Goal: Information Seeking & Learning: Understand process/instructions

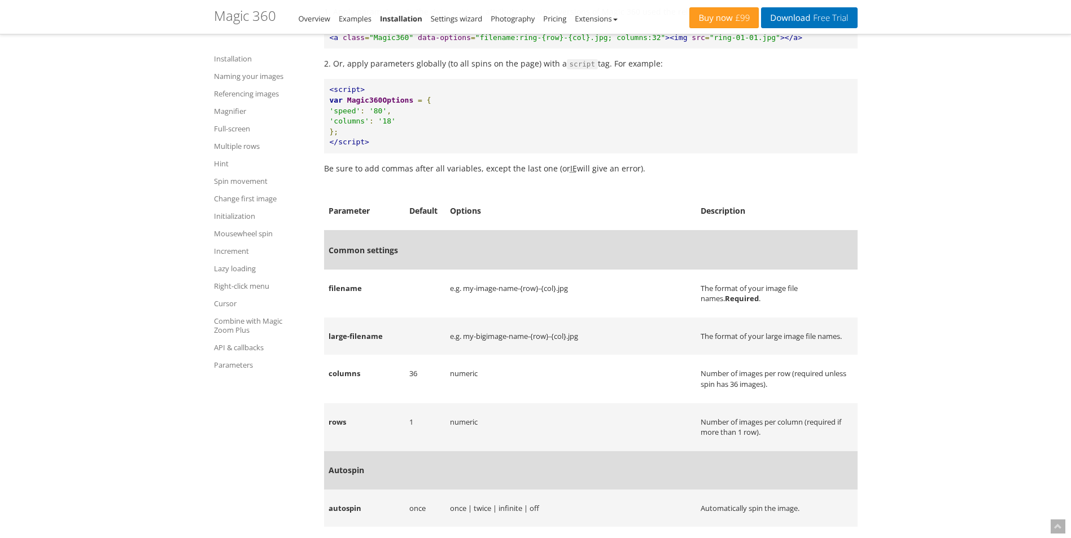
scroll to position [11293, 0]
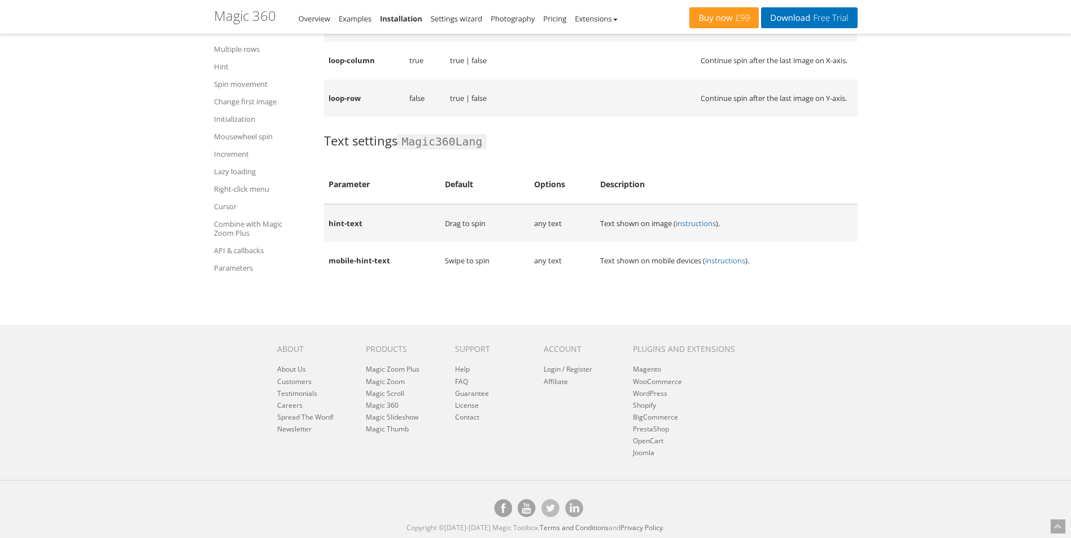
drag, startPoint x: 819, startPoint y: 207, endPoint x: 713, endPoint y: 507, distance: 318.2
drag, startPoint x: 626, startPoint y: 426, endPoint x: 630, endPoint y: 550, distance: 124.2
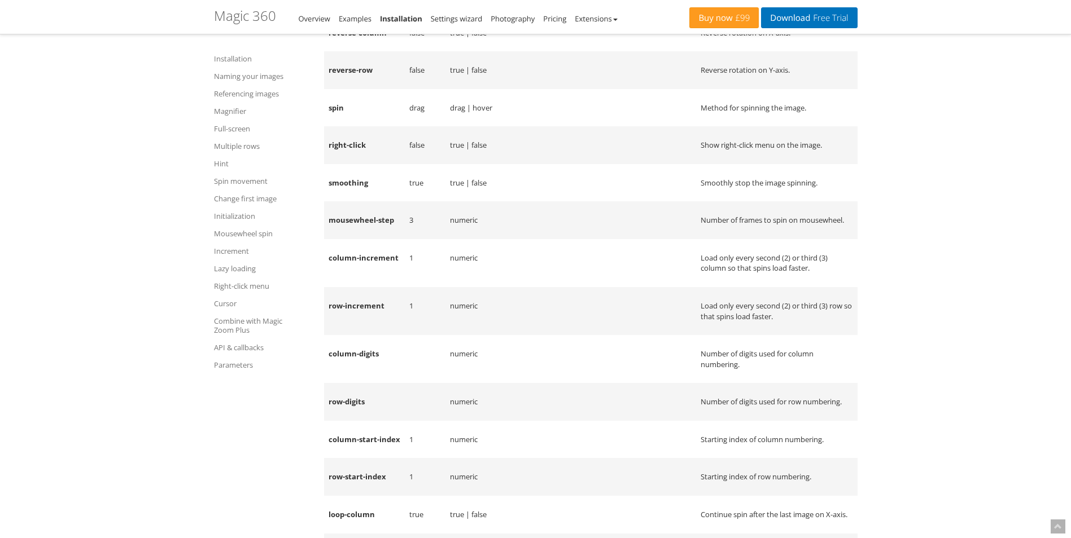
drag, startPoint x: 518, startPoint y: 392, endPoint x: 521, endPoint y: 205, distance: 187.4
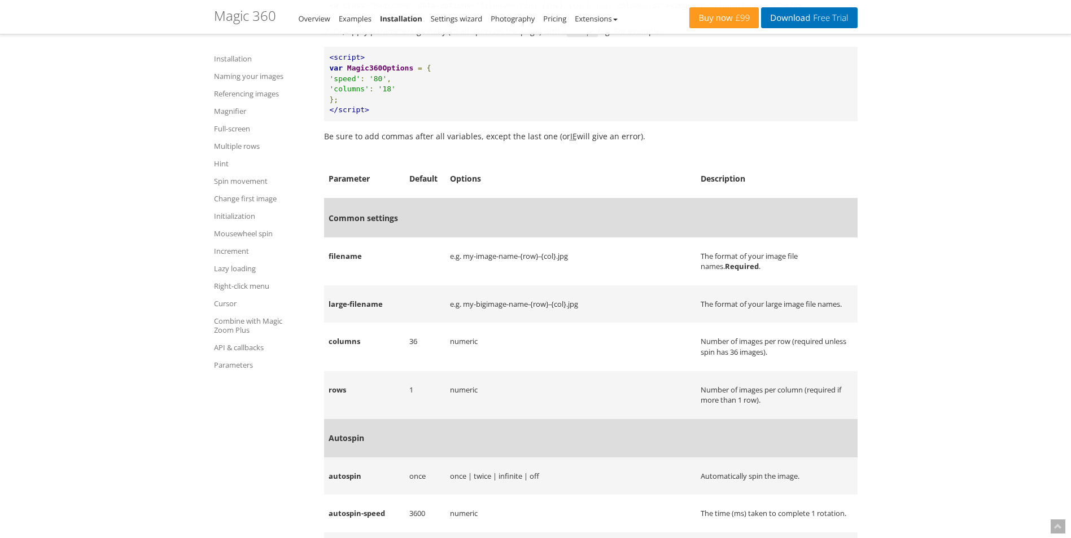
drag, startPoint x: 567, startPoint y: 362, endPoint x: 561, endPoint y: 212, distance: 150.8
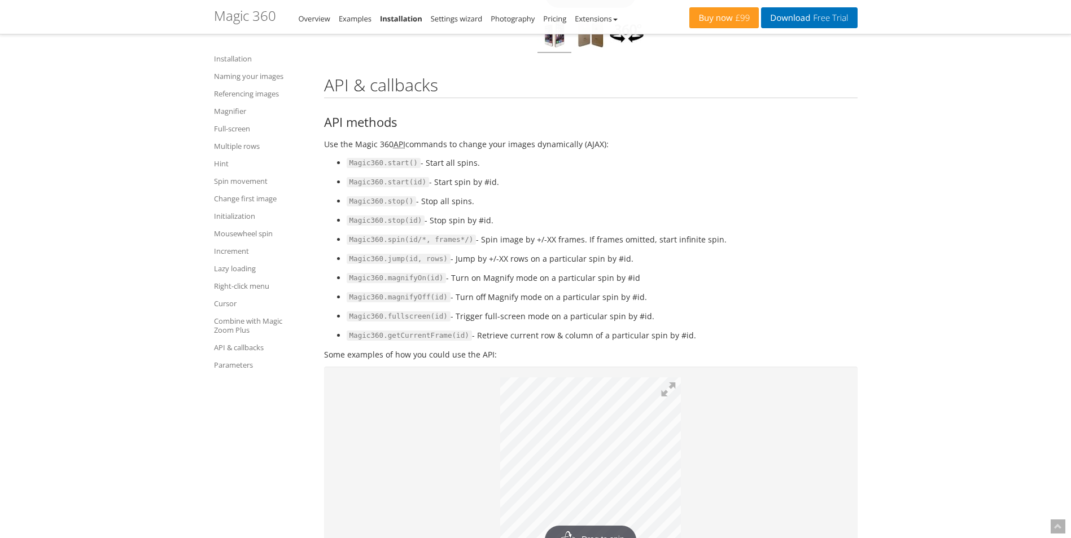
drag, startPoint x: 639, startPoint y: 350, endPoint x: 608, endPoint y: 124, distance: 228.4
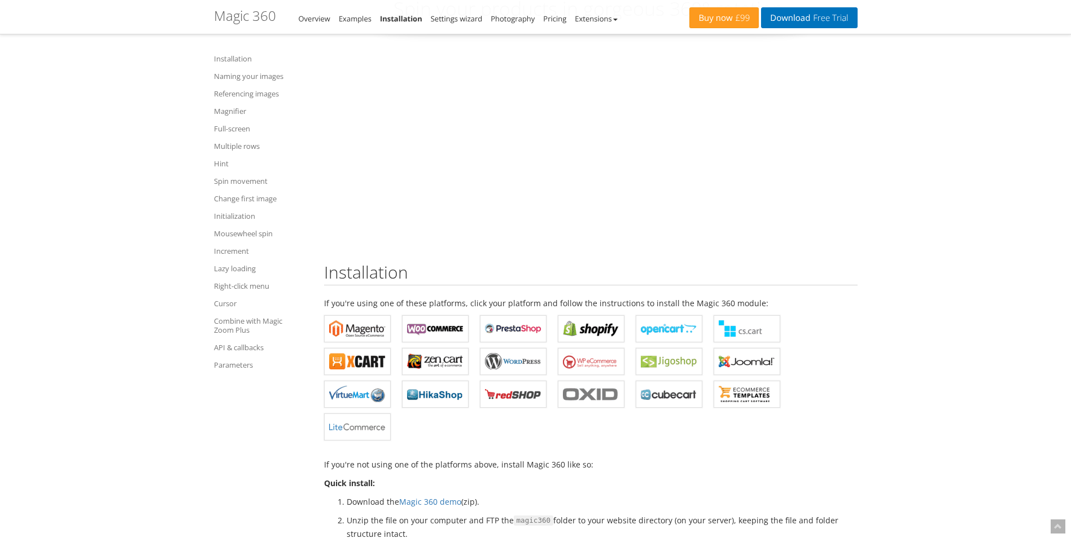
scroll to position [0, 0]
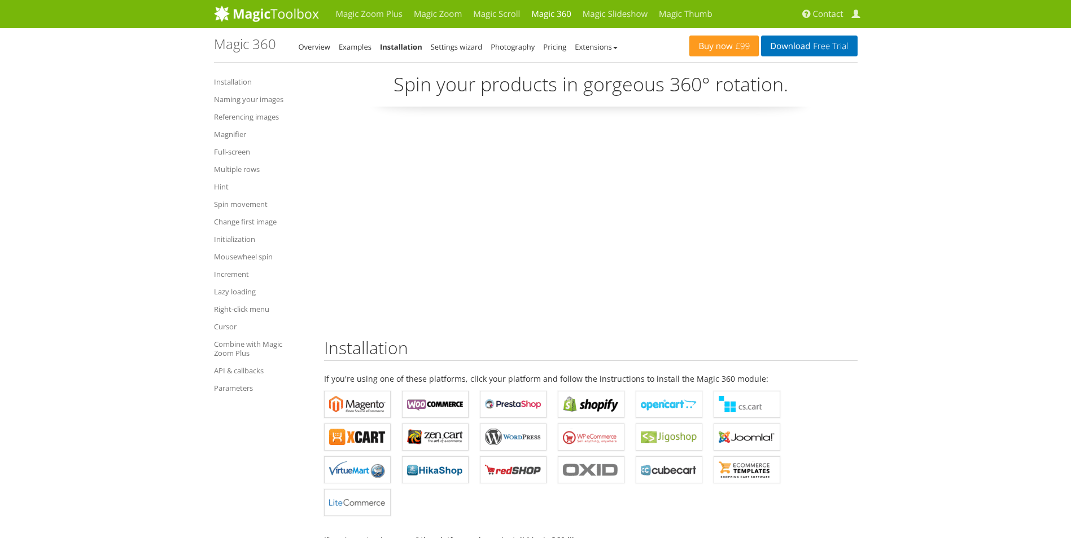
drag, startPoint x: 769, startPoint y: 407, endPoint x: 744, endPoint y: 157, distance: 250.6
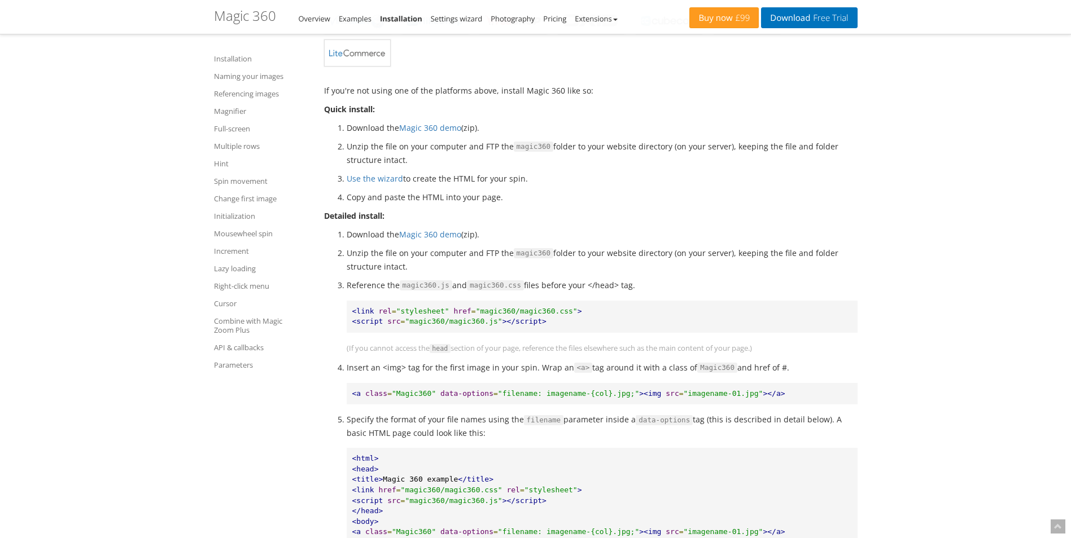
scroll to position [451, 0]
click at [259, 91] on link "Referencing images" at bounding box center [262, 94] width 96 height 14
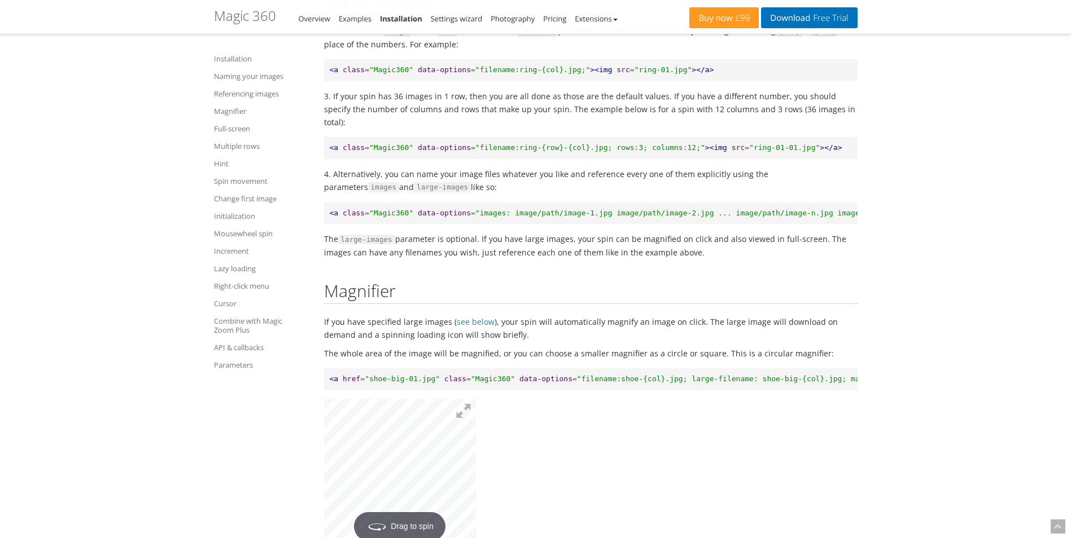
scroll to position [2032, 0]
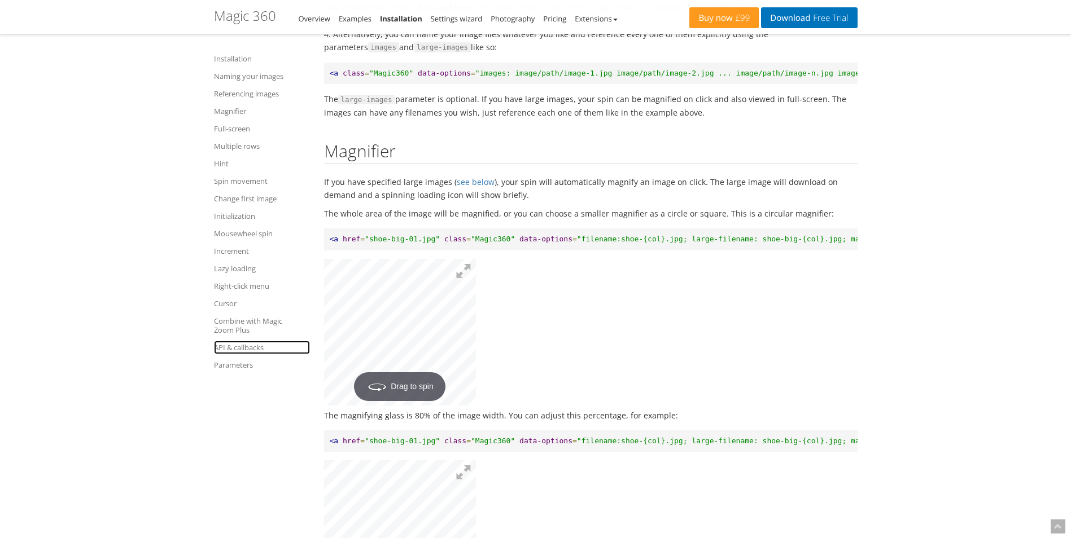
click at [248, 344] on link "API & callbacks" at bounding box center [262, 348] width 96 height 14
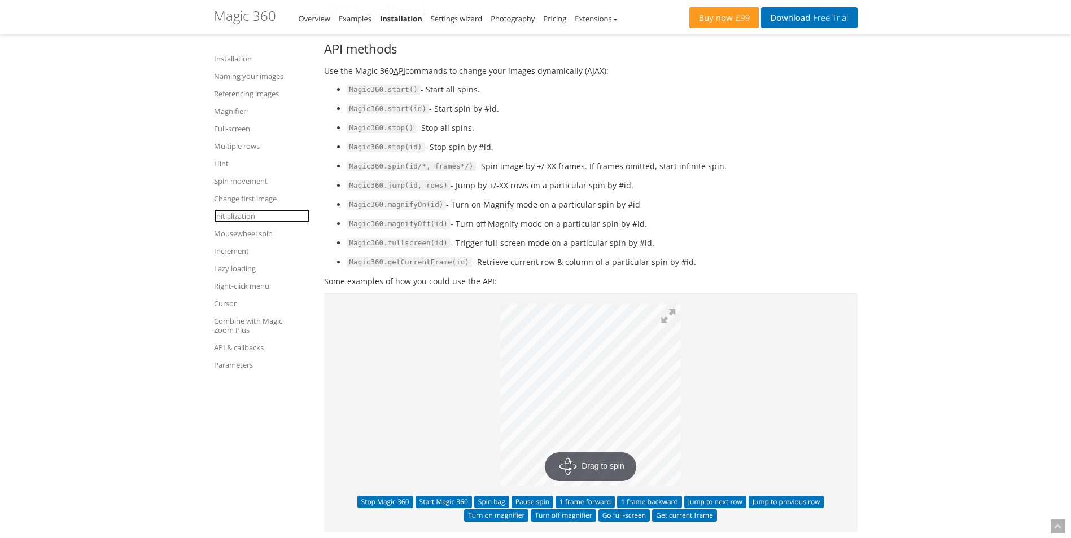
click at [236, 214] on link "Initialization" at bounding box center [262, 216] width 96 height 14
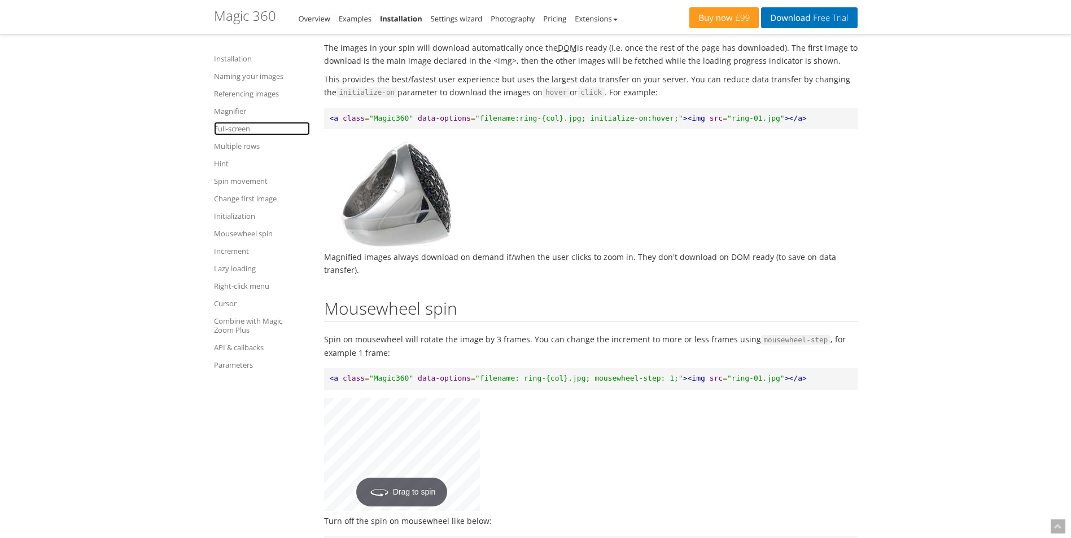
click at [235, 127] on link "Full-screen" at bounding box center [262, 129] width 96 height 14
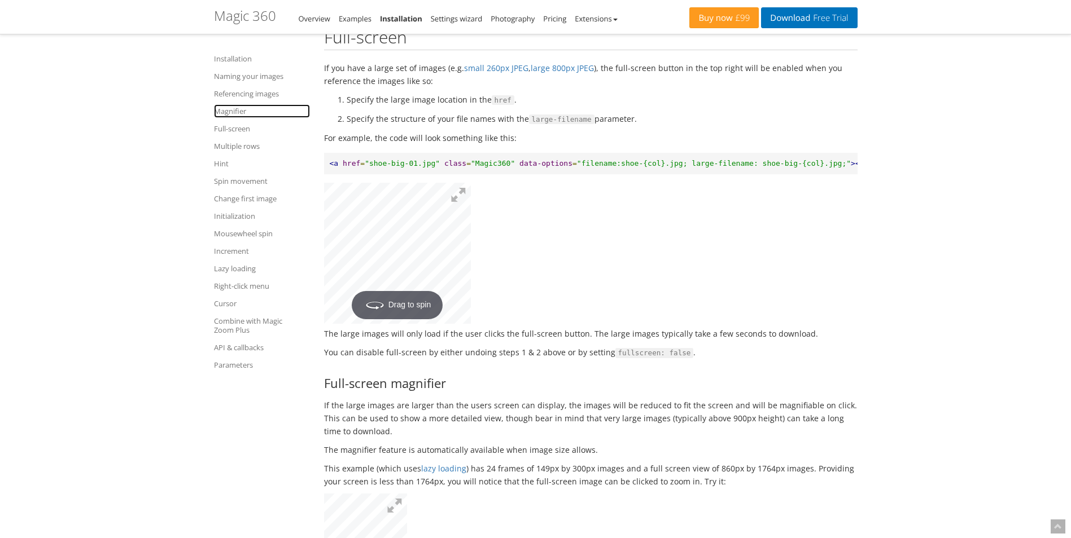
click at [235, 113] on link "Magnifier" at bounding box center [262, 111] width 96 height 14
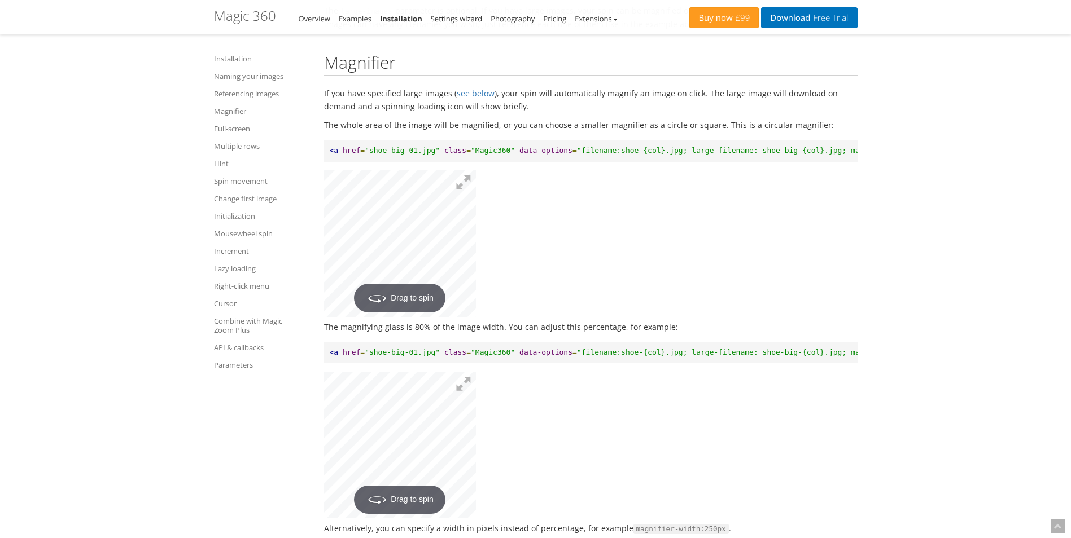
click at [244, 84] on ul "Installation Naming your images Referencing images Magnifier Full-screen Multip…" at bounding box center [262, 212] width 96 height 328
click at [247, 73] on link "Naming your images" at bounding box center [262, 76] width 96 height 14
